Goal: Find specific page/section: Find specific page/section

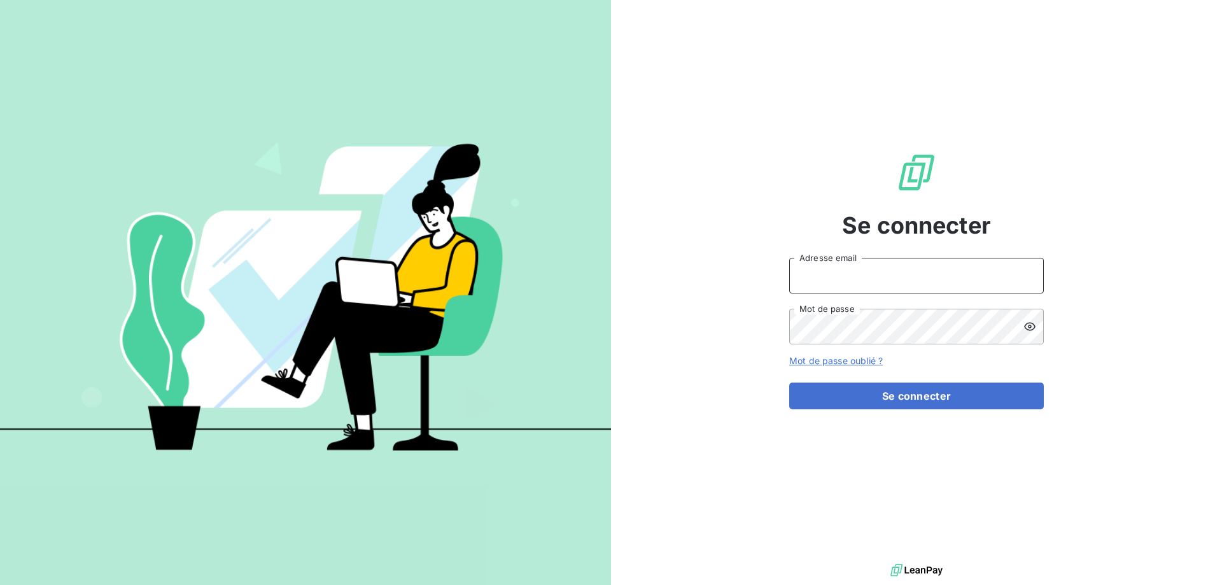
click at [864, 271] on input "Adresse email" at bounding box center [916, 276] width 255 height 36
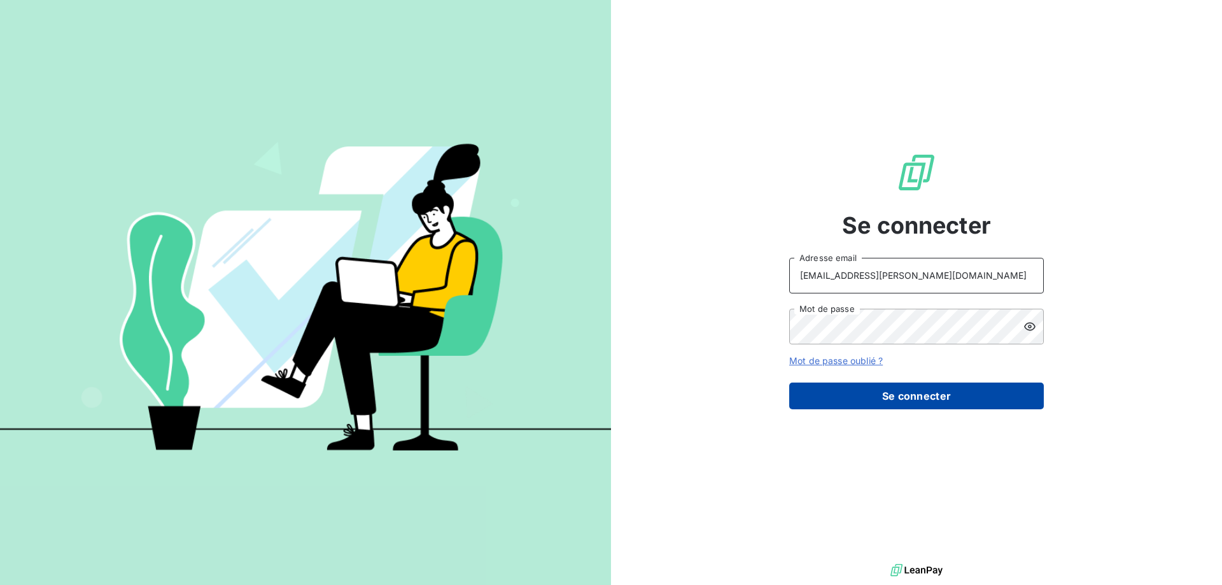
type input "[EMAIL_ADDRESS][PERSON_NAME][DOMAIN_NAME]"
click at [862, 389] on button "Se connecter" at bounding box center [916, 395] width 255 height 27
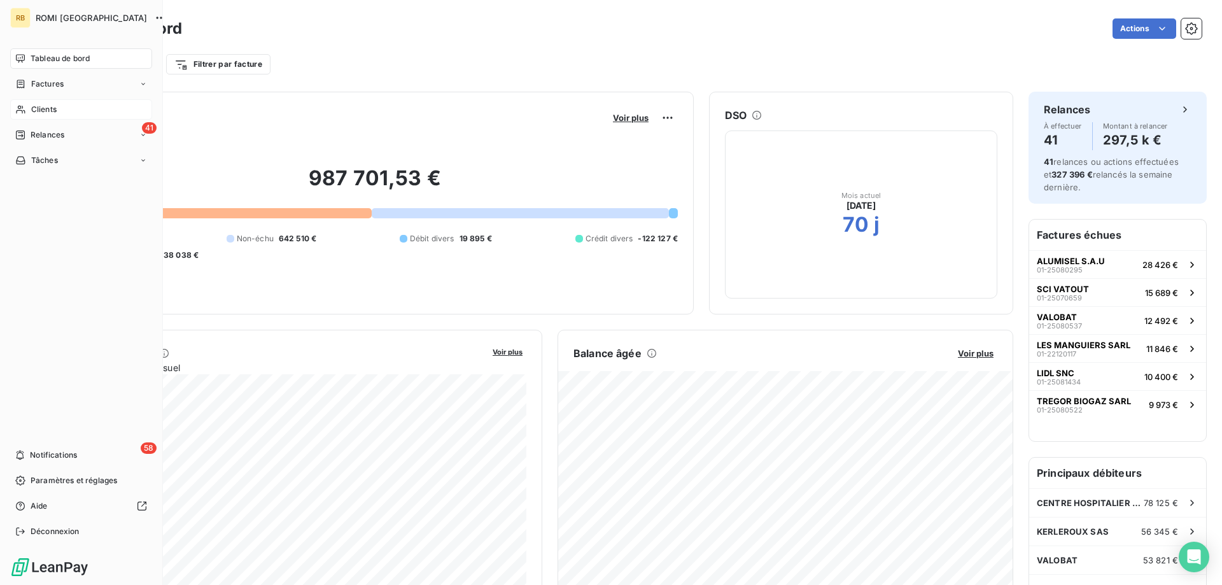
click at [22, 116] on div "Clients" at bounding box center [81, 109] width 142 height 20
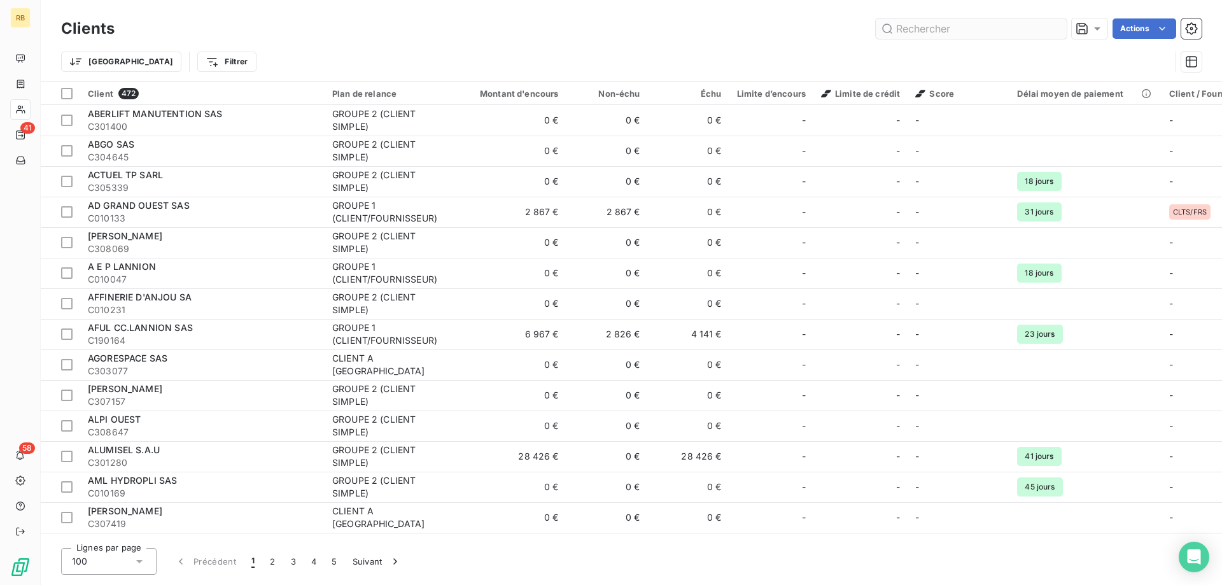
click at [935, 34] on input "text" at bounding box center [971, 28] width 191 height 20
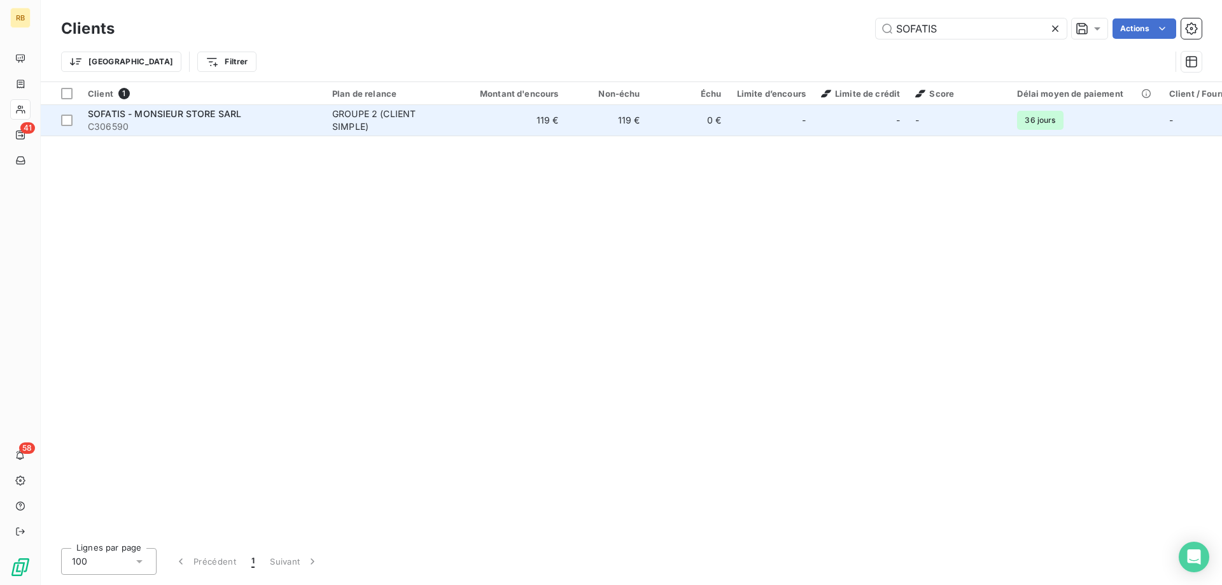
type input "SOFATIS"
click at [251, 116] on div "SOFATIS - MONSIEUR STORE SARL" at bounding box center [202, 114] width 229 height 13
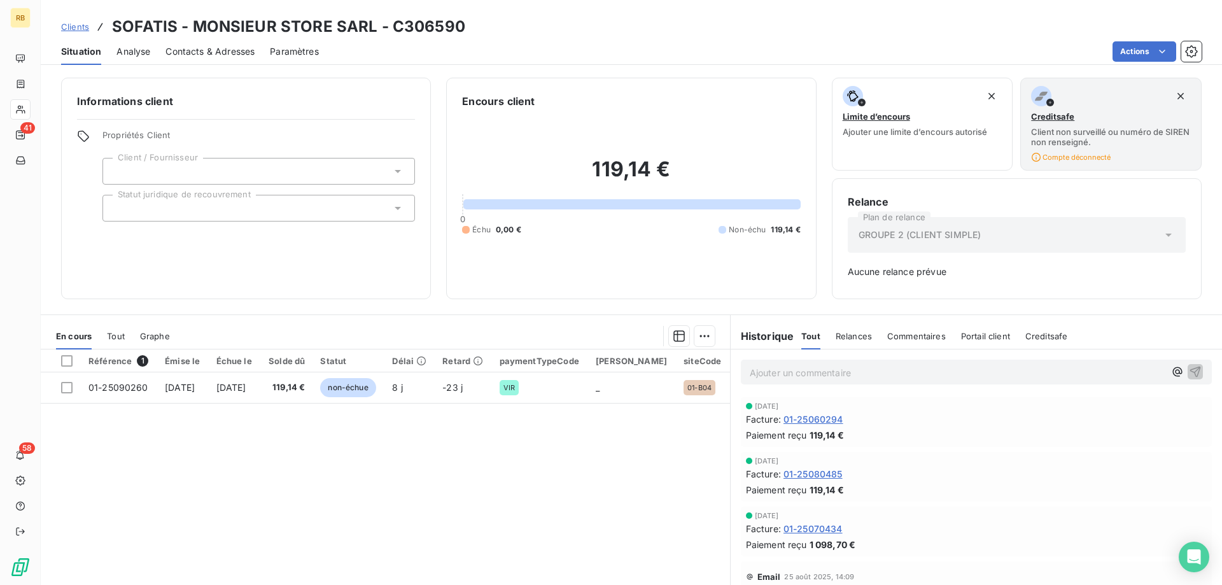
scroll to position [48, 0]
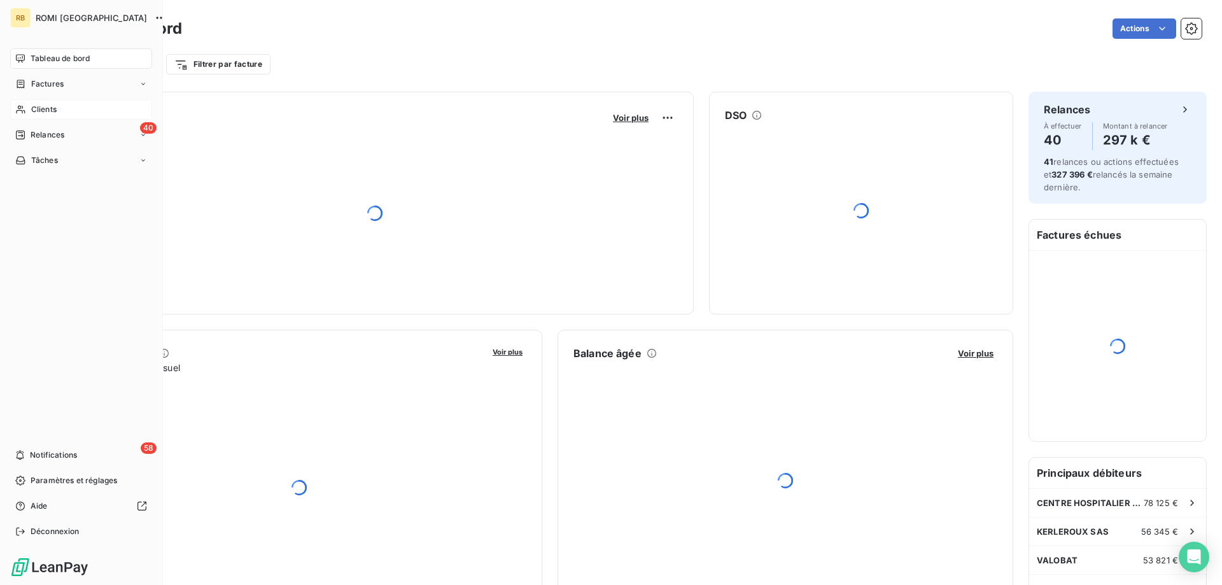
click at [24, 113] on icon at bounding box center [20, 109] width 11 height 10
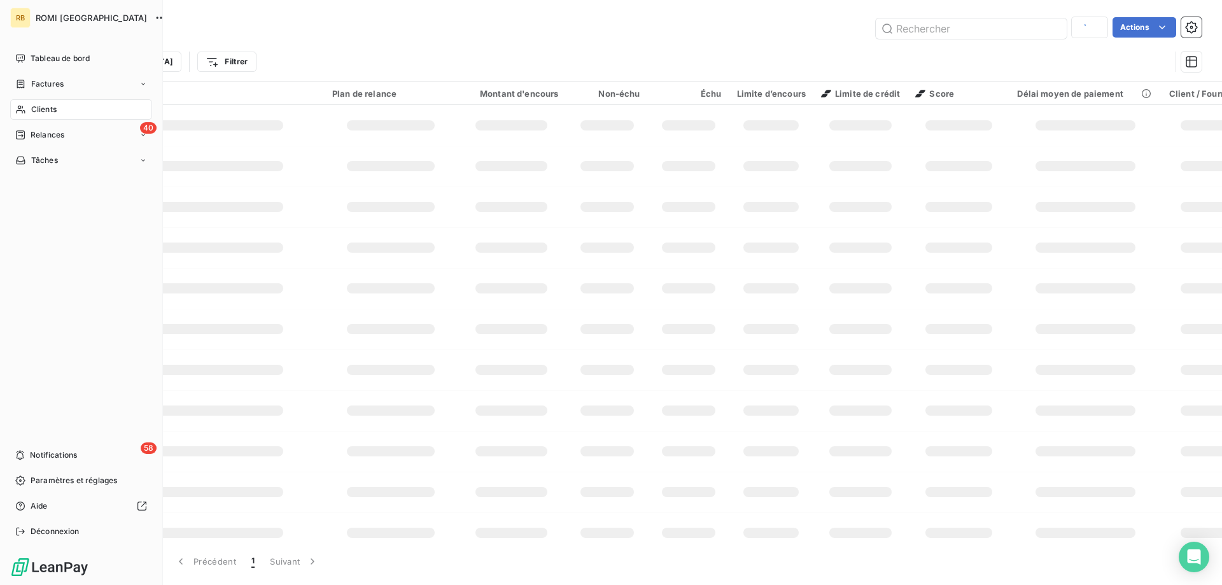
type input "SOFATIS"
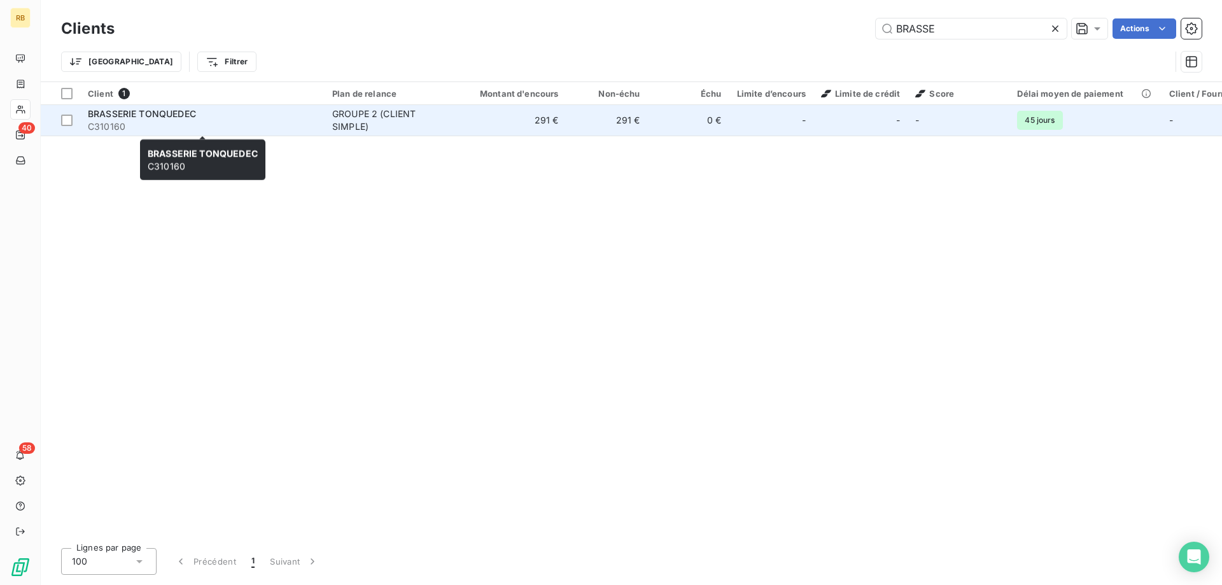
type input "BRASSE"
click at [281, 125] on span "C310160" at bounding box center [202, 126] width 229 height 13
